Goal: Task Accomplishment & Management: Manage account settings

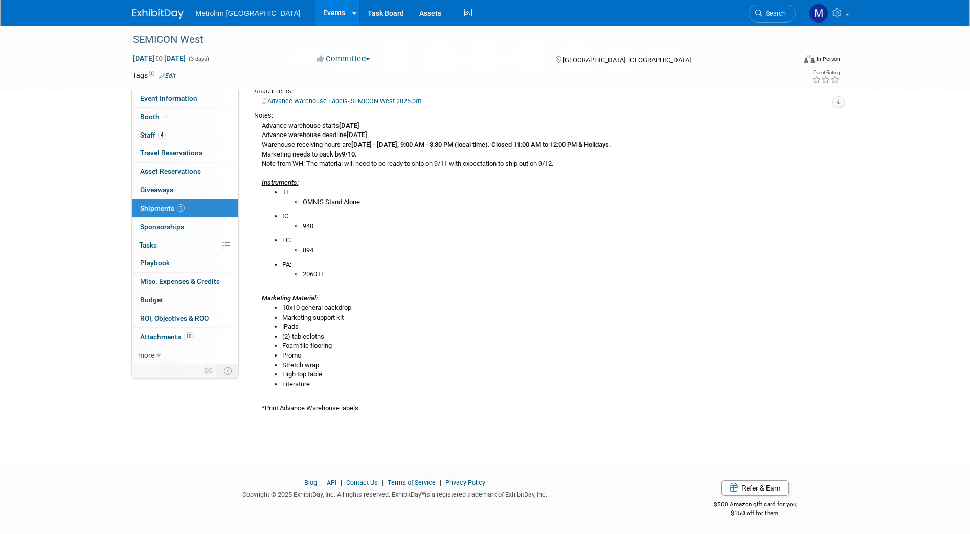
scroll to position [183, 0]
click at [162, 133] on span "4" at bounding box center [162, 135] width 8 height 8
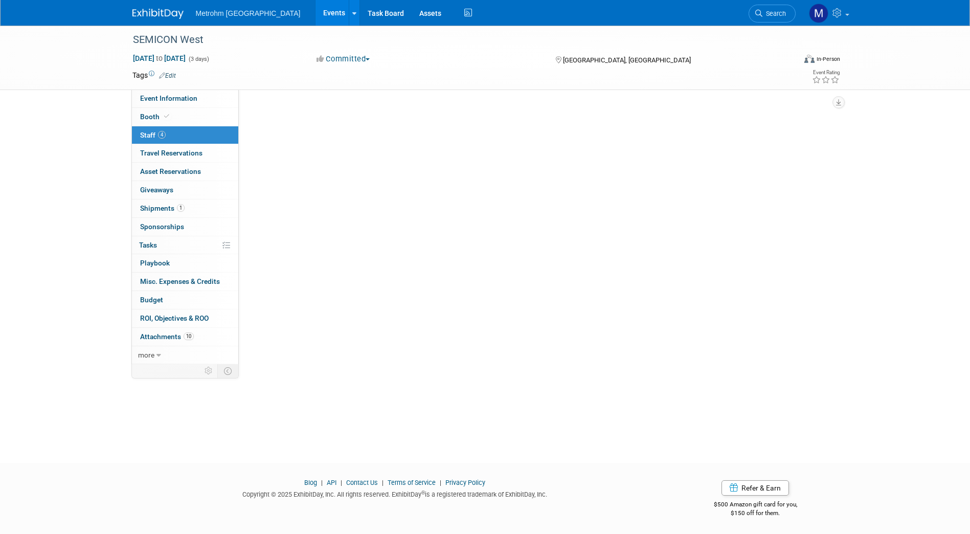
scroll to position [0, 0]
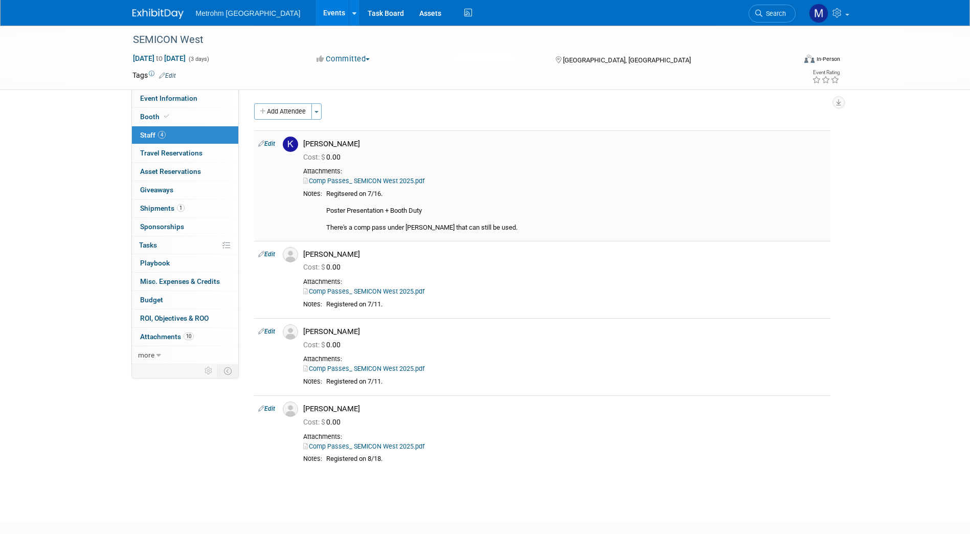
click at [269, 143] on link "Edit" at bounding box center [266, 143] width 17 height 7
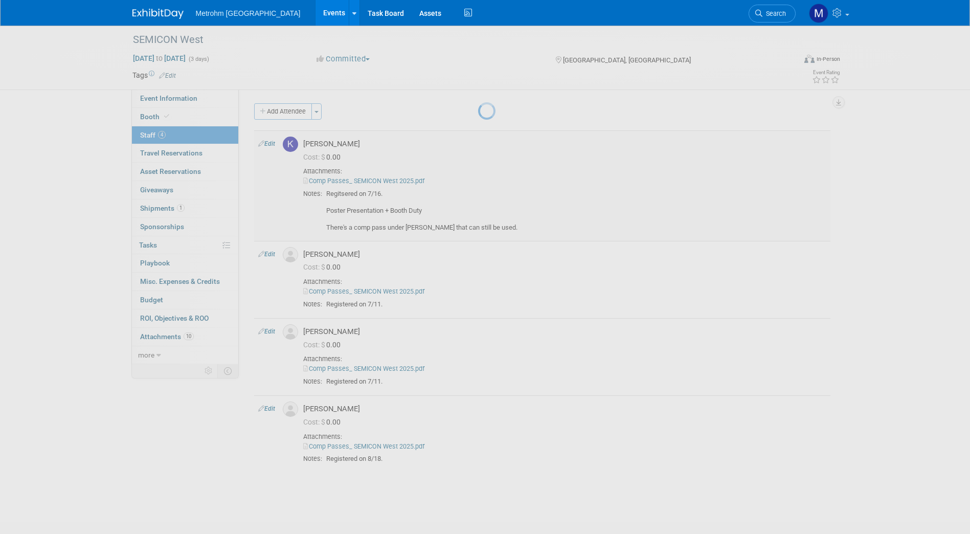
select select "3bca8c37-f4ab-4a47-8533-e2e0d9ce7d7d"
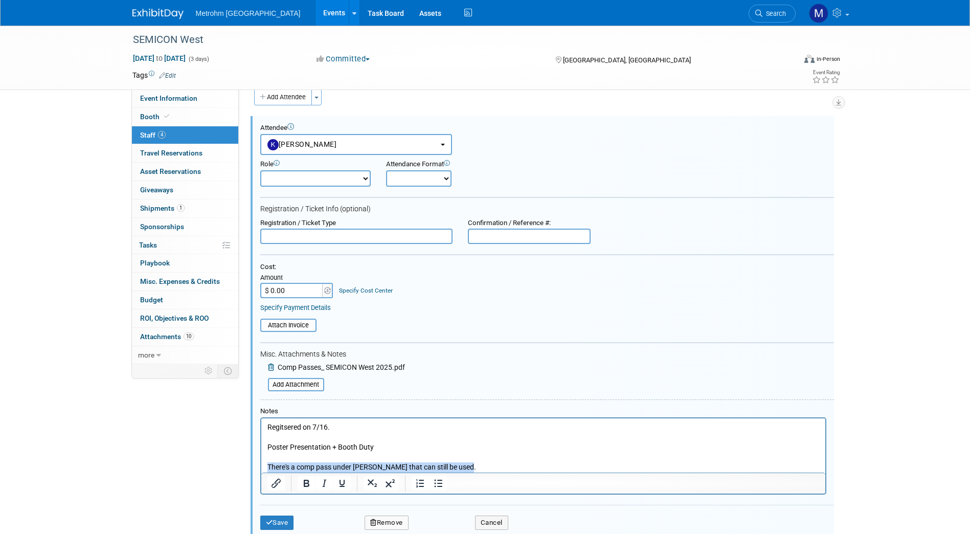
drag, startPoint x: 464, startPoint y: 466, endPoint x: 256, endPoint y: 475, distance: 208.8
click at [261, 473] on html "Regitsered on 7/16. Poster Presentation + Booth Duty There's a comp pass under …" at bounding box center [543, 445] width 564 height 54
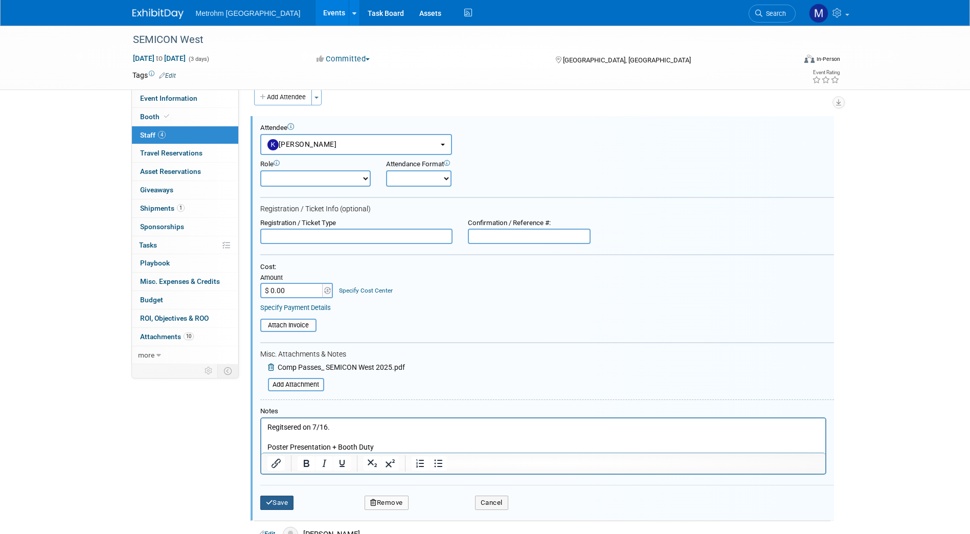
click at [274, 509] on button "Save" at bounding box center [277, 503] width 34 height 14
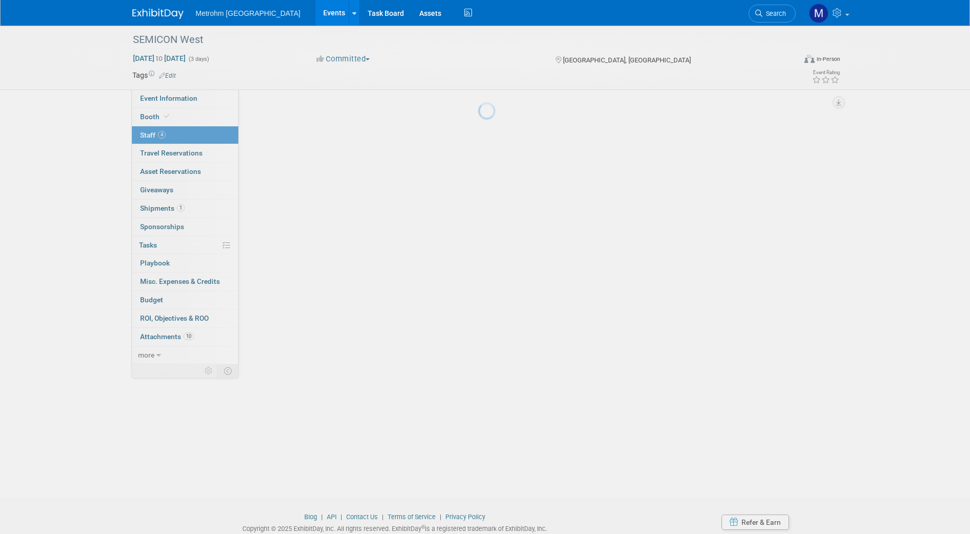
scroll to position [14, 0]
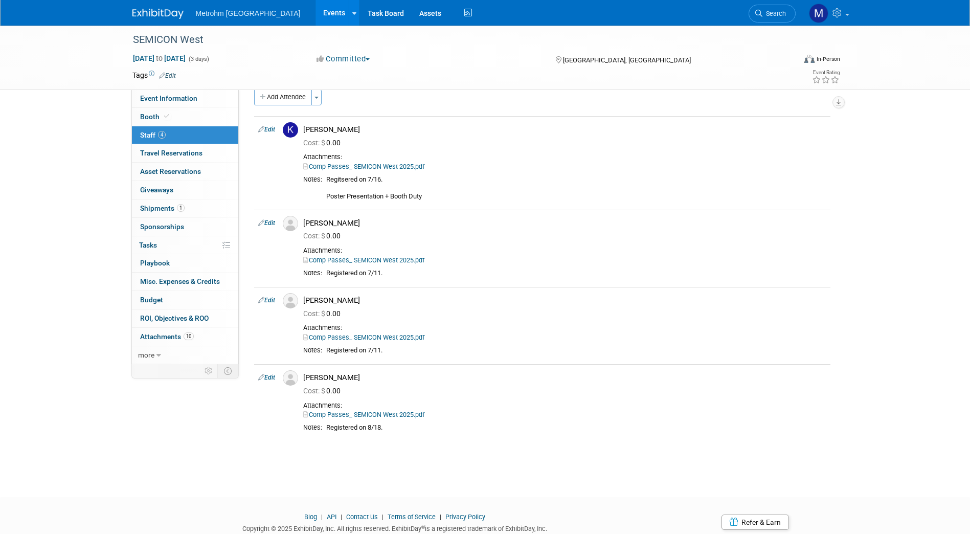
click at [152, 11] on img at bounding box center [157, 14] width 51 height 10
